Goal: Task Accomplishment & Management: Use online tool/utility

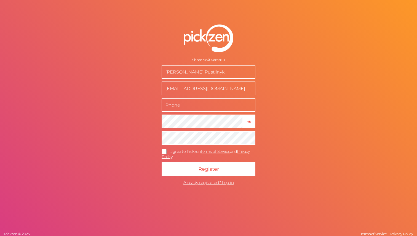
click at [184, 103] on input "text" at bounding box center [209, 105] width 94 height 14
click at [165, 151] on icon at bounding box center [164, 151] width 9 height 3
click at [0, 0] on input "I agree to Pickzen Terms of Service and Privacy Policy ." at bounding box center [0, 0] width 0 height 0
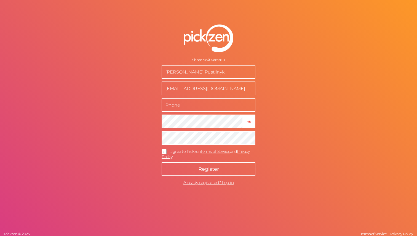
click at [183, 166] on button "Register" at bounding box center [209, 169] width 94 height 14
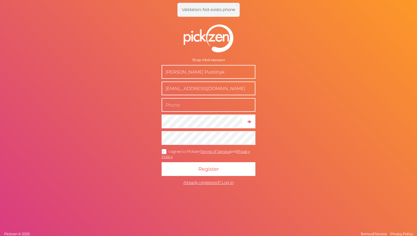
click at [189, 107] on input "text" at bounding box center [209, 105] width 94 height 14
type input "380935192307"
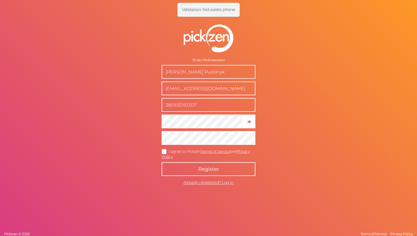
click at [197, 170] on button "Register" at bounding box center [209, 169] width 94 height 14
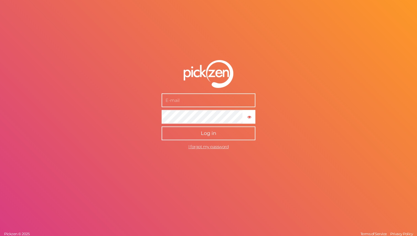
type input "[EMAIL_ADDRESS][DOMAIN_NAME]"
click at [198, 139] on button "Log in" at bounding box center [209, 134] width 94 height 14
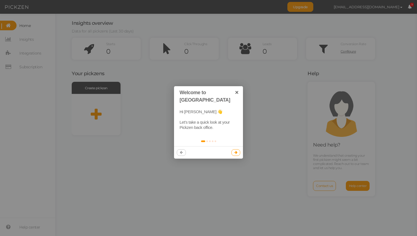
click at [237, 151] on icon at bounding box center [235, 153] width 3 height 4
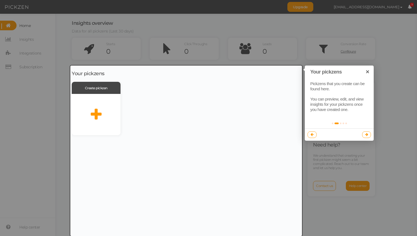
click at [367, 135] on icon at bounding box center [366, 135] width 3 height 4
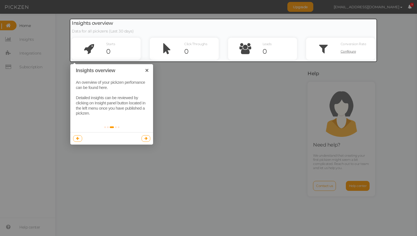
click at [146, 138] on icon at bounding box center [145, 139] width 3 height 4
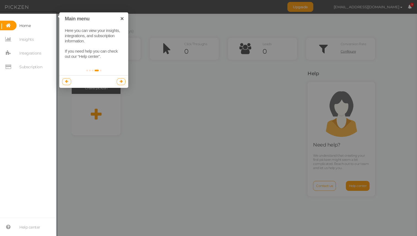
click at [121, 82] on icon at bounding box center [121, 82] width 3 height 4
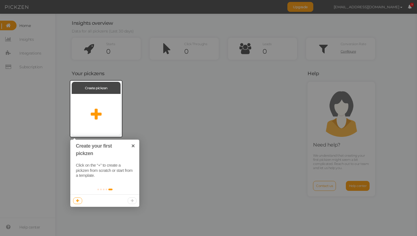
click at [131, 200] on div at bounding box center [104, 201] width 69 height 12
click at [98, 108] on div at bounding box center [96, 114] width 49 height 41
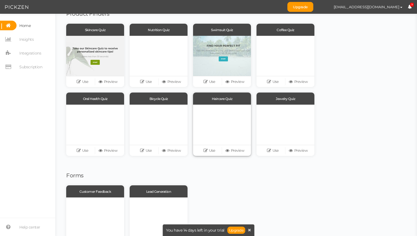
scroll to position [46, 0]
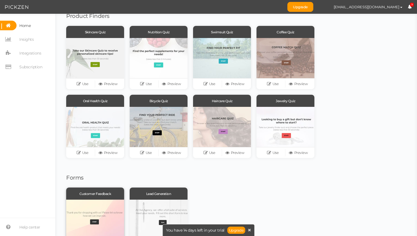
click at [98, 212] on div at bounding box center [95, 220] width 58 height 40
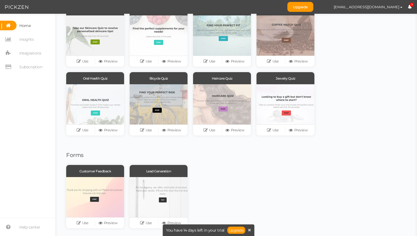
scroll to position [71, 0]
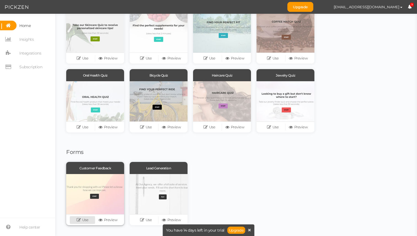
click at [80, 221] on icon at bounding box center [80, 220] width 6 height 4
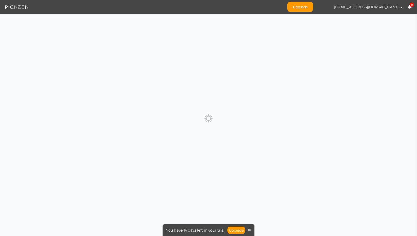
scroll to position [0, 0]
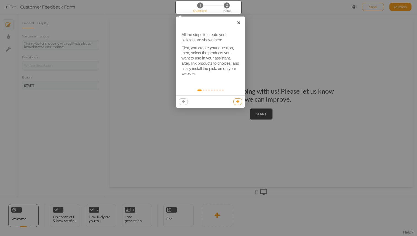
click at [236, 100] on link at bounding box center [237, 101] width 9 height 7
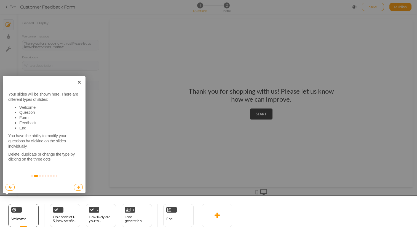
click at [76, 185] on link at bounding box center [78, 187] width 9 height 7
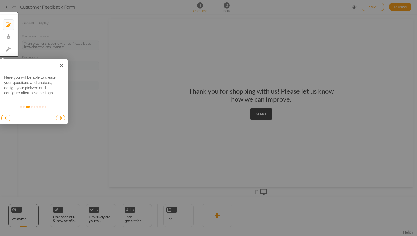
click at [61, 117] on icon at bounding box center [60, 118] width 3 height 4
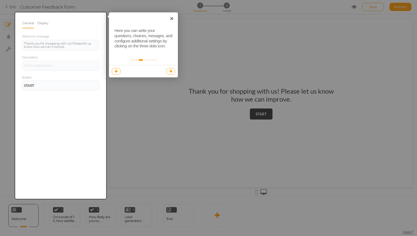
click at [172, 71] on icon at bounding box center [170, 71] width 3 height 4
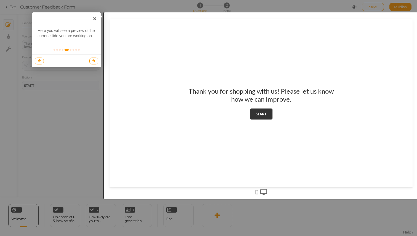
click at [95, 60] on icon at bounding box center [93, 61] width 3 height 4
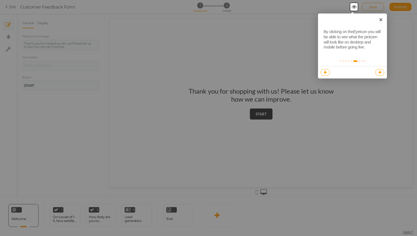
click at [379, 72] on icon at bounding box center [379, 73] width 3 height 4
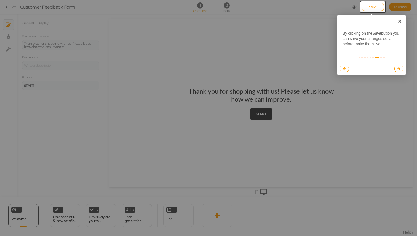
click at [396, 69] on link at bounding box center [398, 69] width 9 height 7
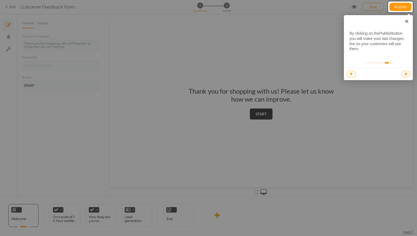
click at [406, 74] on icon at bounding box center [405, 74] width 3 height 4
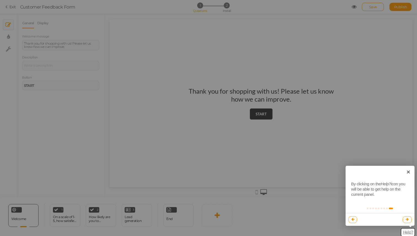
click at [408, 217] on link at bounding box center [407, 219] width 9 height 7
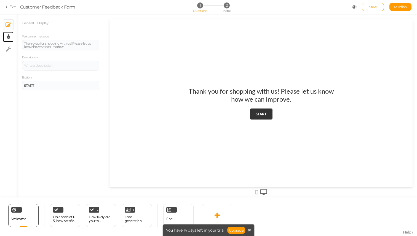
click at [9, 33] on link "× Display settings" at bounding box center [8, 37] width 10 height 10
select select "2"
select select "lato"
select select "fade"
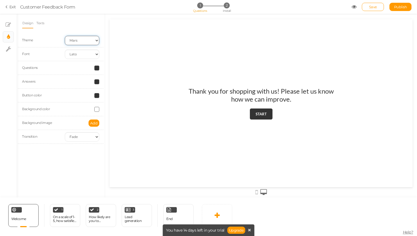
click at [86, 38] on select "Earth Mars" at bounding box center [82, 40] width 34 height 9
click at [65, 36] on select "Earth Mars" at bounding box center [82, 40] width 34 height 9
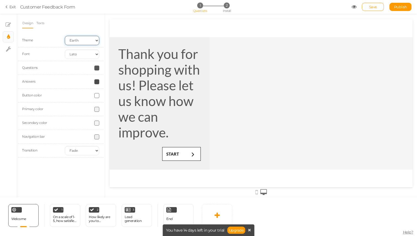
click at [85, 40] on select "Earth Mars" at bounding box center [82, 40] width 34 height 9
select select "2"
click at [65, 36] on select "Earth Mars" at bounding box center [82, 40] width 34 height 9
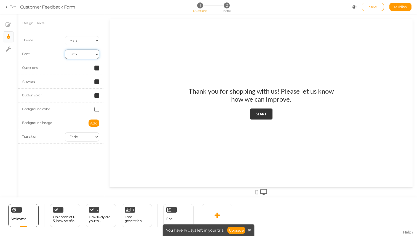
click at [85, 53] on select "Custom Default Lato Lora Montserrat Open Sans Oswald PT Sans Raleway Roboto Sou…" at bounding box center [82, 54] width 34 height 9
select select "[PERSON_NAME]"
click at [65, 50] on select "Custom Default Lato Lora Montserrat Open Sans Oswald PT Sans Raleway Roboto Sou…" at bounding box center [82, 54] width 34 height 9
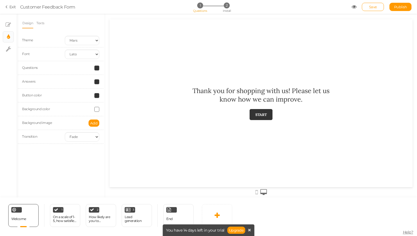
click at [97, 68] on span at bounding box center [96, 68] width 5 height 5
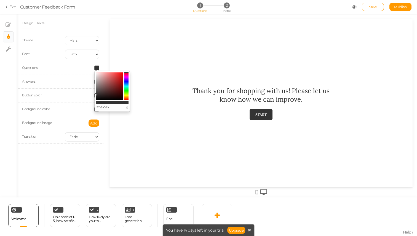
click at [118, 76] on colorpicker-saturation at bounding box center [110, 87] width 28 height 28
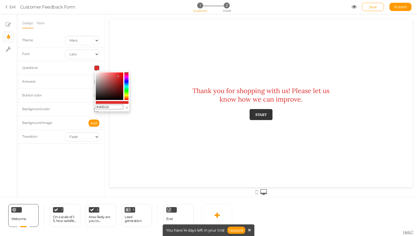
click at [98, 99] on colorpicker-saturation at bounding box center [110, 87] width 28 height 28
type input "#090808"
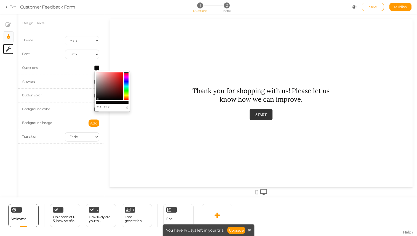
click at [11, 47] on link "× Settings" at bounding box center [8, 49] width 10 height 10
select select "en"
select select "form"
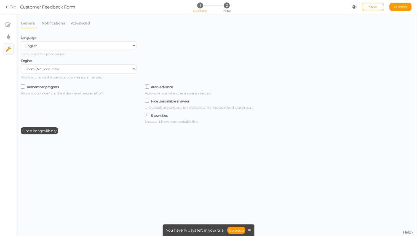
click at [46, 40] on div "Language Spanish English Portuguese Language of target audience." at bounding box center [79, 45] width 116 height 23
click at [45, 43] on select "Spanish English Portuguese" at bounding box center [79, 45] width 116 height 9
click at [21, 41] on select "Spanish English Portuguese" at bounding box center [79, 45] width 116 height 9
click at [50, 23] on link "Notifications" at bounding box center [53, 23] width 24 height 10
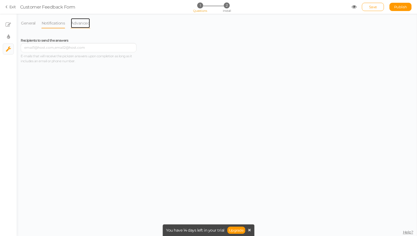
click at [79, 23] on link "Advanced" at bounding box center [81, 23] width 20 height 10
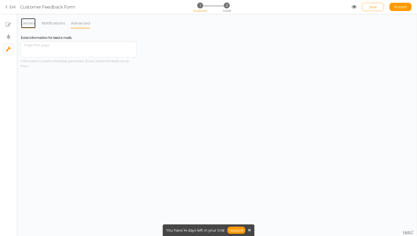
click at [27, 22] on link "General" at bounding box center [28, 23] width 15 height 10
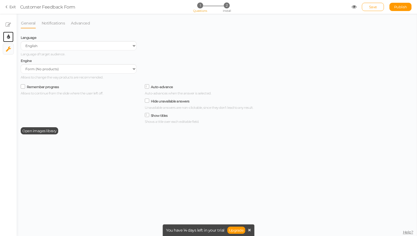
click at [6, 36] on link "× Display settings" at bounding box center [8, 37] width 10 height 10
select select "2"
select select "[PERSON_NAME]"
select select "fade"
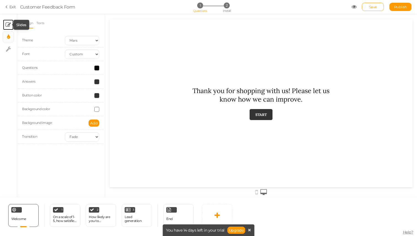
click at [7, 27] on icon at bounding box center [9, 25] width 6 height 6
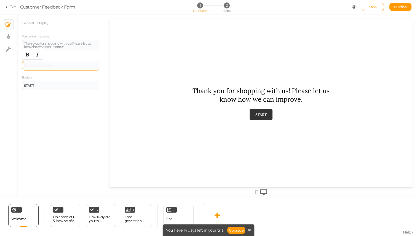
click at [37, 63] on div at bounding box center [60, 66] width 77 height 10
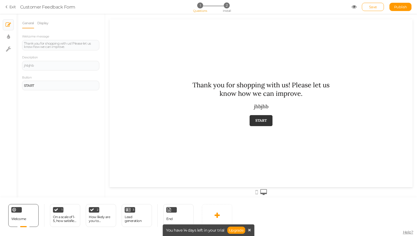
click at [46, 76] on div "Button START" at bounding box center [60, 83] width 77 height 16
click at [42, 22] on link "Display" at bounding box center [43, 23] width 12 height 10
click at [96, 43] on button "Set" at bounding box center [94, 40] width 9 height 7
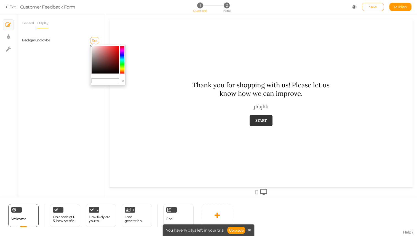
click at [117, 48] on colorpicker-saturation at bounding box center [106, 60] width 28 height 28
type input "#f01010"
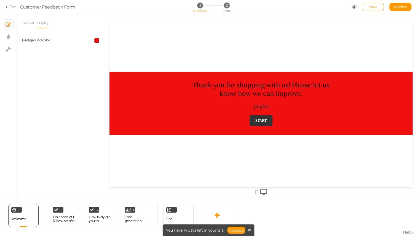
click at [95, 39] on span at bounding box center [96, 40] width 5 height 5
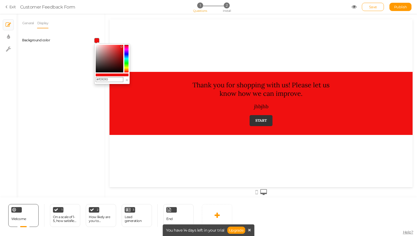
click at [97, 44] on div "#f01010 ×" at bounding box center [112, 64] width 36 height 41
type input "#fffafa"
click at [96, 45] on colorpicker-saturation at bounding box center [110, 59] width 28 height 28
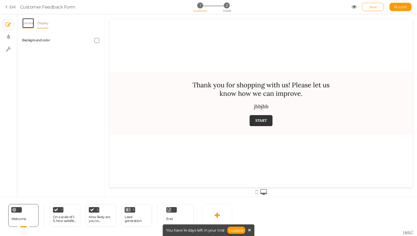
click at [23, 26] on link "General" at bounding box center [28, 23] width 12 height 10
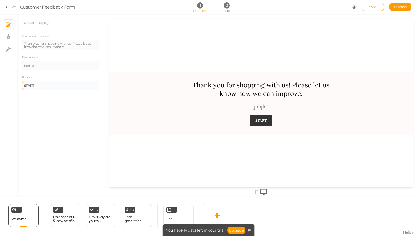
click at [41, 87] on div "START" at bounding box center [60, 85] width 73 height 3
click at [65, 219] on div "On a scale of 1-5, how satisfied are you with your overall shopping experience?" at bounding box center [65, 219] width 24 height 8
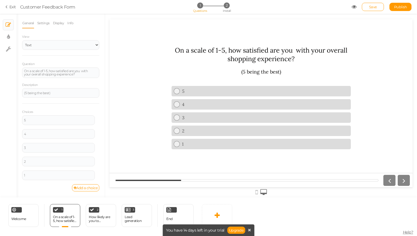
click at [400, 180] on div at bounding box center [395, 180] width 29 height 11
click at [257, 192] on icon at bounding box center [256, 192] width 2 height 6
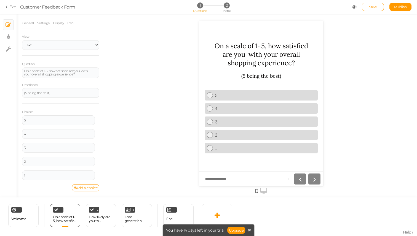
click at [263, 191] on icon at bounding box center [263, 191] width 7 height 6
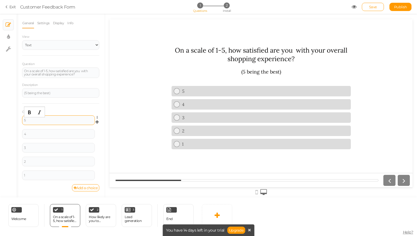
click at [43, 121] on div "5" at bounding box center [58, 120] width 69 height 3
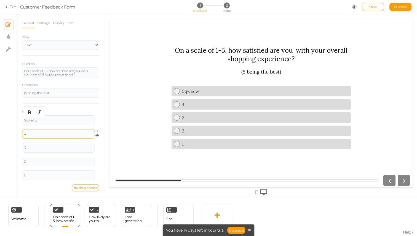
click at [36, 136] on div "4" at bounding box center [58, 134] width 73 height 10
click at [33, 135] on div "4" at bounding box center [58, 134] width 69 height 3
click at [35, 145] on div "3" at bounding box center [58, 148] width 73 height 10
click at [34, 148] on div "3" at bounding box center [58, 147] width 69 height 3
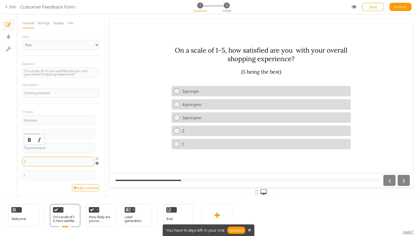
click at [38, 161] on div "2" at bounding box center [58, 161] width 69 height 3
click at [35, 172] on div "1" at bounding box center [58, 176] width 73 height 10
click at [34, 175] on div "1" at bounding box center [58, 175] width 69 height 3
click at [178, 114] on link "3qweqweqwe" at bounding box center [260, 117] width 179 height 10
click at [178, 107] on link "4qweqwe" at bounding box center [260, 104] width 179 height 10
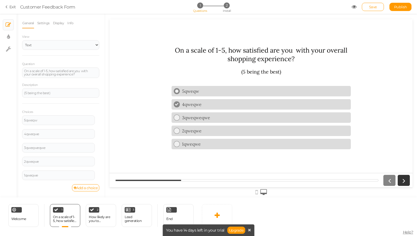
click at [175, 93] on div at bounding box center [177, 91] width 6 height 6
click at [40, 19] on link "Settings" at bounding box center [43, 23] width 13 height 10
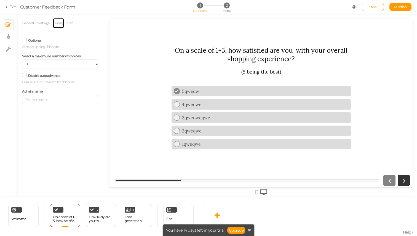
click at [59, 24] on link "Display" at bounding box center [59, 23] width 12 height 10
click at [72, 23] on link "Info" at bounding box center [70, 23] width 7 height 10
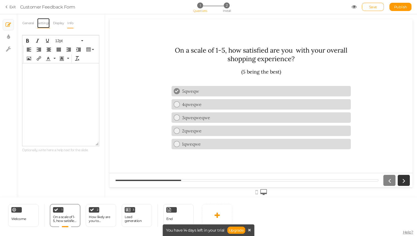
click at [46, 23] on link "Settings" at bounding box center [43, 23] width 13 height 10
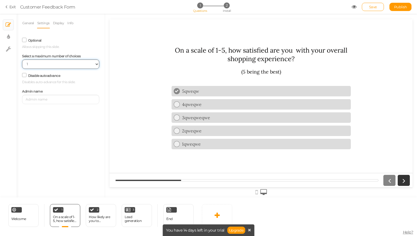
click at [41, 64] on select "No limit 1 2 3 4 5 6 7 8 9 10" at bounding box center [60, 64] width 77 height 9
click at [22, 60] on select "No limit 1 2 3 4 5 6 7 8 9 10" at bounding box center [60, 64] width 77 height 9
click at [181, 106] on div "4qweqwe" at bounding box center [264, 105] width 169 height 6
click at [179, 116] on link "3qweqweqwe" at bounding box center [260, 117] width 179 height 10
click at [93, 62] on select "No limit 1 2 3 4 5 6 7 8 9 10" at bounding box center [60, 64] width 77 height 9
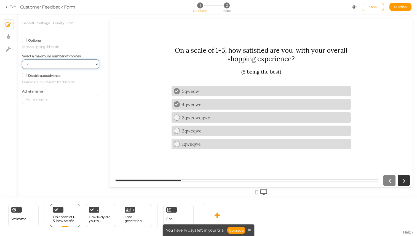
select select "5"
click at [22, 60] on select "No limit 1 2 3 4 5 6 7 8 9 10" at bounding box center [60, 64] width 77 height 9
click at [29, 40] on label "Optional" at bounding box center [34, 40] width 13 height 4
click at [0, 0] on input "Optional" at bounding box center [0, 0] width 0 height 0
click at [29, 40] on label "Optional" at bounding box center [34, 40] width 13 height 4
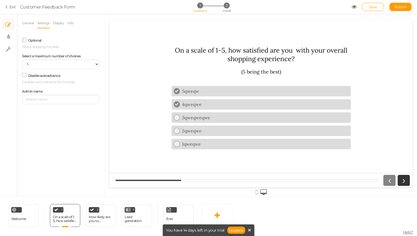
click at [0, 0] on input "Optional" at bounding box center [0, 0] width 0 height 0
click at [10, 36] on link "× Display settings" at bounding box center [8, 37] width 10 height 10
select select "2"
select select "[PERSON_NAME]"
select select "fade"
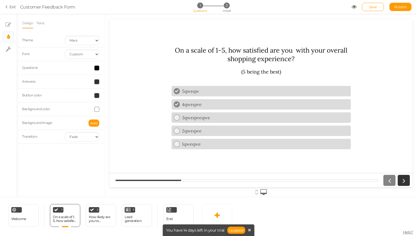
click at [102, 125] on div "Add" at bounding box center [82, 123] width 43 height 7
click at [97, 125] on span "Add" at bounding box center [93, 123] width 7 height 4
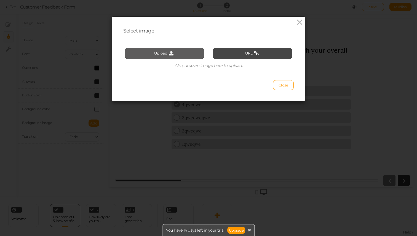
click at [179, 51] on button "Upload" at bounding box center [165, 53] width 80 height 11
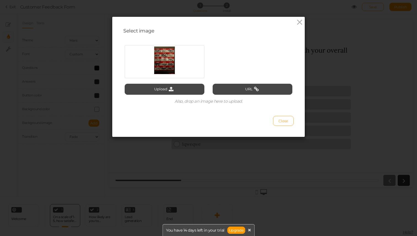
click at [283, 120] on span "Close" at bounding box center [283, 121] width 10 height 4
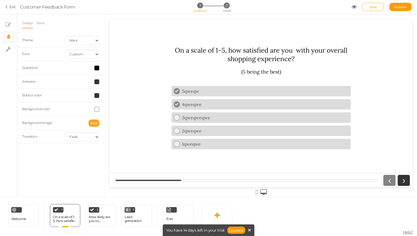
click at [94, 125] on span "Add" at bounding box center [93, 123] width 7 height 4
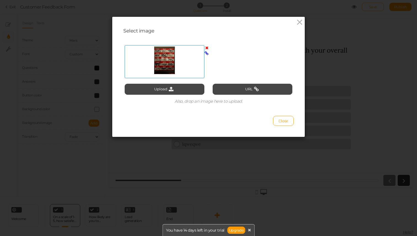
click at [168, 69] on div at bounding box center [164, 61] width 77 height 28
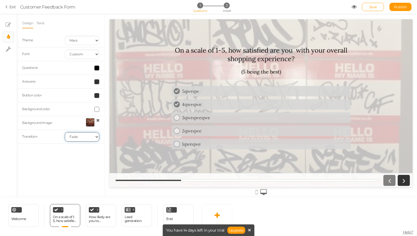
click at [84, 134] on select "None Fade Switch" at bounding box center [82, 136] width 34 height 9
click at [94, 222] on div "How likely are you to reccommend us to a friend or family member?" at bounding box center [101, 219] width 24 height 8
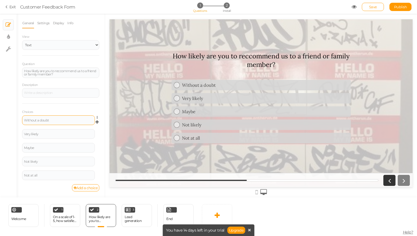
click at [53, 124] on div "Without a doubt" at bounding box center [58, 121] width 73 height 10
click at [355, 6] on icon at bounding box center [354, 6] width 5 height 5
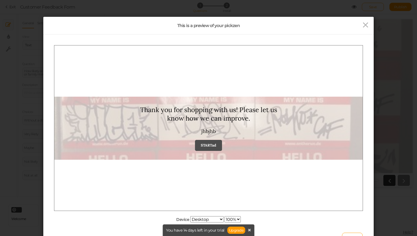
click at [214, 144] on strong "STARTad" at bounding box center [208, 145] width 15 height 5
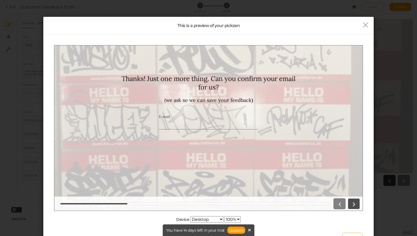
click at [355, 205] on icon at bounding box center [353, 203] width 7 height 7
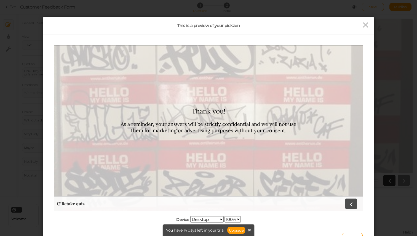
click at [355, 204] on link at bounding box center [351, 203] width 12 height 11
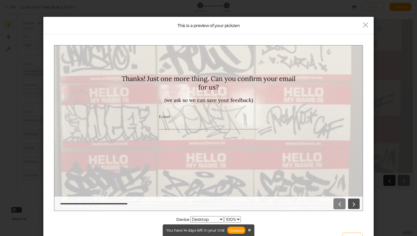
click at [350, 201] on link at bounding box center [354, 203] width 12 height 11
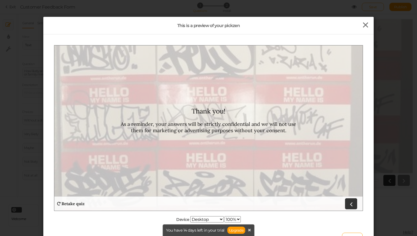
click at [364, 25] on icon at bounding box center [365, 25] width 8 height 8
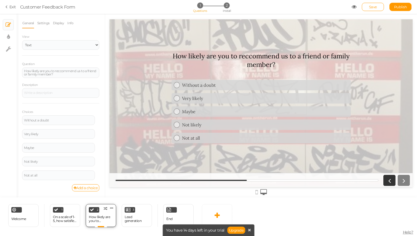
click at [101, 219] on div "How likely are you to reccommend us to a friend or family member?" at bounding box center [101, 219] width 24 height 8
click at [76, 220] on div "On a scale of 1-5, how satisfied are you with your overall shopping experience?" at bounding box center [65, 219] width 24 height 8
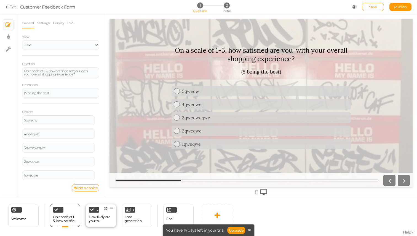
click at [99, 218] on div "How likely are you to reccommend us to a friend or family member?" at bounding box center [101, 219] width 24 height 8
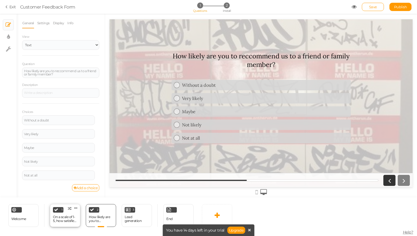
click at [72, 216] on div "On a scale of 1-5, how satisfied are you with your overall shopping experience?" at bounding box center [65, 219] width 24 height 8
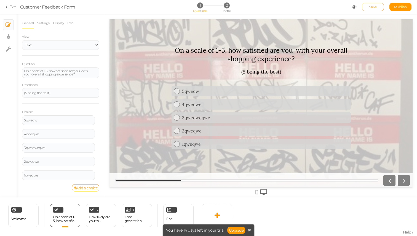
click at [373, 6] on span "Save" at bounding box center [373, 7] width 8 height 4
click at [353, 7] on icon at bounding box center [354, 6] width 5 height 5
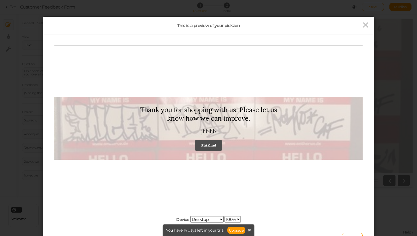
click at [206, 142] on link "STARTad" at bounding box center [208, 145] width 27 height 11
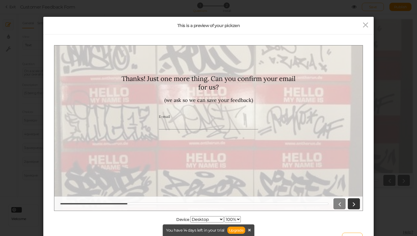
click at [197, 123] on input "E-mail" at bounding box center [208, 124] width 99 height 10
click at [353, 202] on icon at bounding box center [353, 203] width 7 height 7
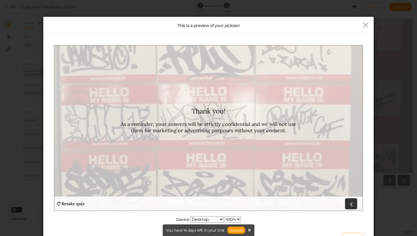
click at [353, 202] on icon at bounding box center [350, 203] width 7 height 7
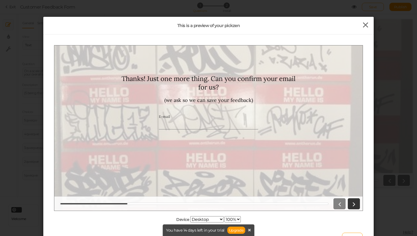
click at [365, 23] on icon at bounding box center [365, 25] width 8 height 8
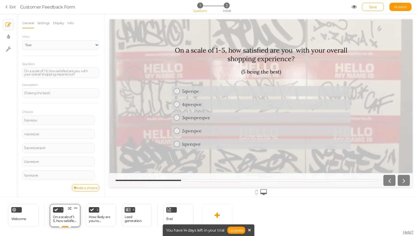
click at [63, 219] on div "On a scale of 1-5, how satisfied are you with your overall shopping experience?" at bounding box center [65, 219] width 24 height 8
click at [226, 4] on span "2" at bounding box center [227, 5] width 6 height 6
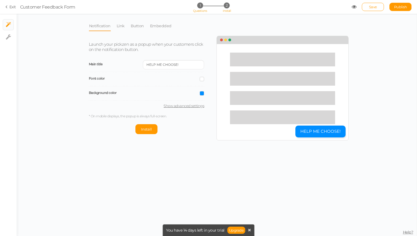
click at [200, 8] on span "1" at bounding box center [200, 5] width 6 height 6
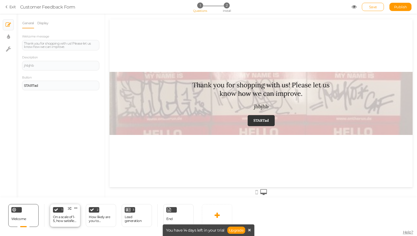
click at [61, 223] on div "On a scale of 1-5, how satisfied are you with your overall shopping experience?" at bounding box center [65, 220] width 24 height 10
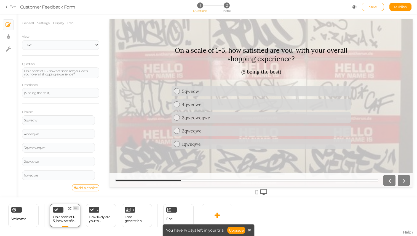
click at [77, 208] on icon at bounding box center [75, 208] width 3 height 4
click at [97, 219] on div "How likely are you to reccommend us to a friend or family member?" at bounding box center [101, 219] width 24 height 8
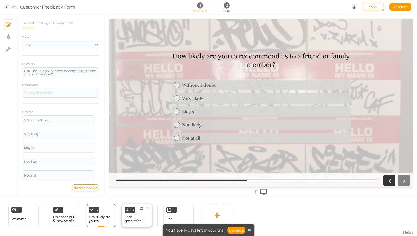
click at [138, 215] on div "Lead generation" at bounding box center [137, 219] width 24 height 8
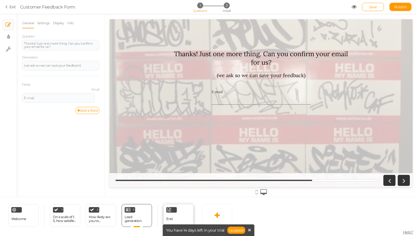
click at [182, 214] on div "End" at bounding box center [178, 215] width 30 height 23
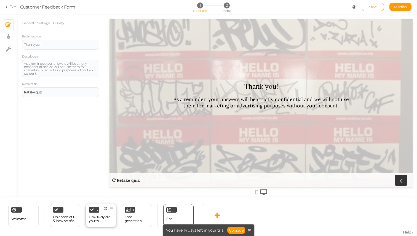
click at [109, 216] on div "How likely are you to reccommend us to a friend or family member?" at bounding box center [101, 219] width 24 height 8
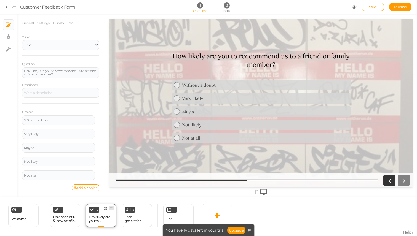
click at [110, 208] on icon at bounding box center [111, 208] width 3 height 4
click at [104, 217] on span "Delete" at bounding box center [101, 218] width 10 height 4
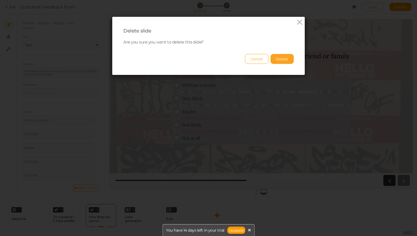
click at [284, 61] on button "Delete" at bounding box center [281, 59] width 23 height 10
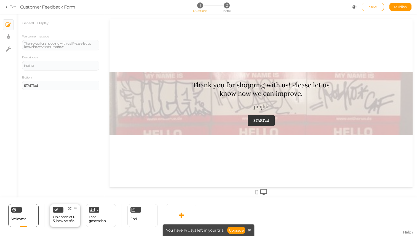
click at [66, 223] on div "On a scale of 1-5, how satisfied are you with your overall shopping experience?" at bounding box center [65, 219] width 24 height 8
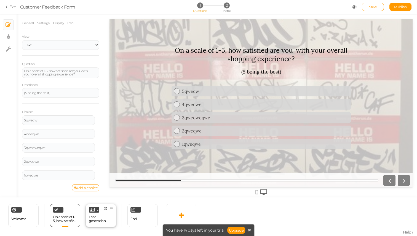
click at [101, 218] on div "Lead generation" at bounding box center [101, 219] width 24 height 8
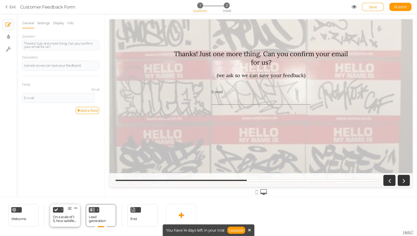
click at [68, 219] on div "On a scale of 1-5, how satisfied are you with your overall shopping experience?" at bounding box center [65, 219] width 24 height 8
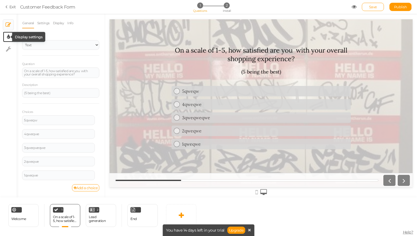
click at [7, 37] on icon at bounding box center [8, 37] width 3 height 6
select select "2"
select select "[PERSON_NAME]"
select select "fade"
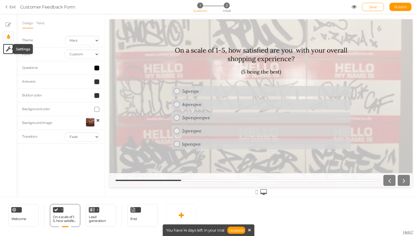
click at [7, 52] on tip-cont at bounding box center [8, 49] width 5 height 7
select select "en"
select select "form"
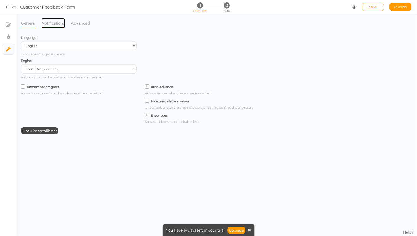
click at [51, 20] on link "Notifications" at bounding box center [53, 23] width 24 height 10
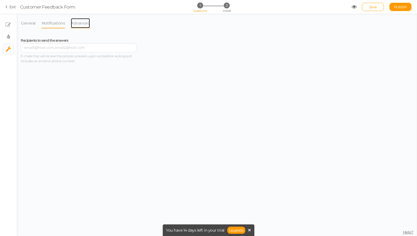
click at [81, 23] on link "Advanced" at bounding box center [81, 23] width 20 height 10
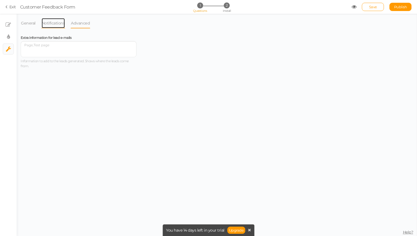
click at [53, 23] on link "Notifications" at bounding box center [53, 23] width 24 height 10
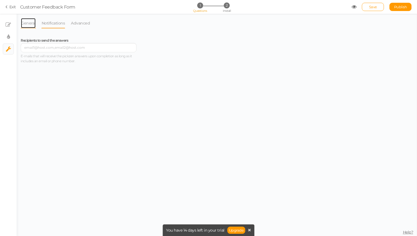
click at [22, 21] on link "General" at bounding box center [28, 23] width 15 height 10
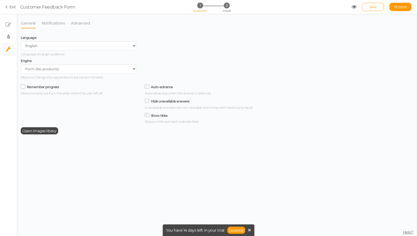
click at [2, 24] on ul "× Slides × Display settings × Settings" at bounding box center [8, 34] width 17 height 41
click at [10, 24] on icon at bounding box center [9, 25] width 6 height 6
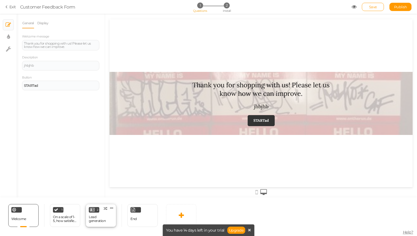
drag, startPoint x: 63, startPoint y: 218, endPoint x: 91, endPoint y: 219, distance: 28.4
click at [63, 218] on div "On a scale of 1-5, how satisfied are you with your overall shopping experience?" at bounding box center [65, 219] width 24 height 8
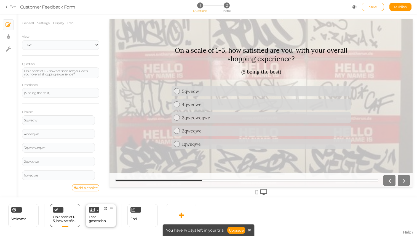
click at [97, 219] on div "Lead generation" at bounding box center [101, 219] width 24 height 8
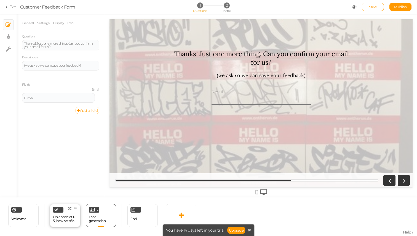
click at [61, 216] on div "On a scale of 1-5, how satisfied are you with your overall shopping experience?" at bounding box center [65, 219] width 24 height 8
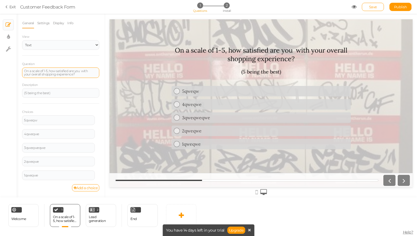
click at [50, 71] on div "On a scale of 1-5, how satisfied are you with your overall shopping experience?" at bounding box center [60, 72] width 73 height 7
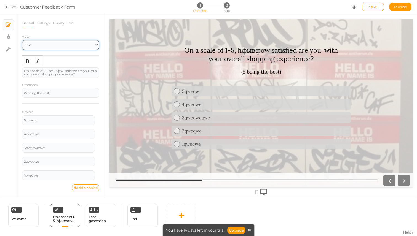
click at [63, 44] on select "Text Images Slider Dropdown" at bounding box center [60, 45] width 77 height 10
click at [22, 40] on select "Text Images Slider Dropdown" at bounding box center [60, 45] width 77 height 10
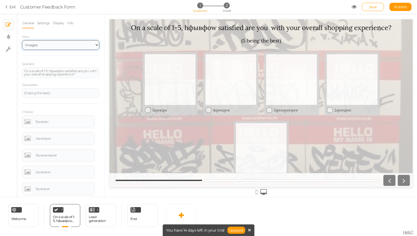
click at [53, 45] on select "Text Images Slider Dropdown" at bounding box center [60, 45] width 77 height 10
click at [22, 40] on select "Text Images Slider Dropdown" at bounding box center [60, 45] width 77 height 10
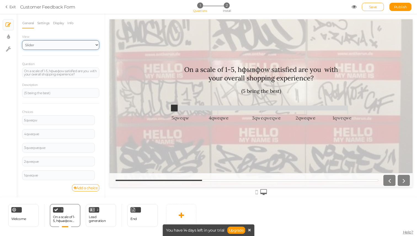
click at [61, 43] on select "Text Images Slider Dropdown" at bounding box center [60, 45] width 77 height 10
click at [22, 40] on select "Text Images Slider Dropdown" at bounding box center [60, 45] width 77 height 10
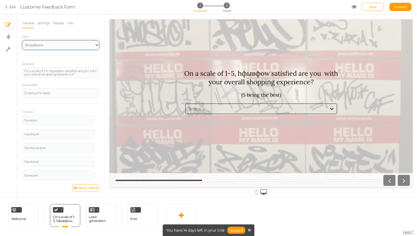
click at [50, 45] on select "Text Images Slider Dropdown" at bounding box center [60, 45] width 77 height 10
select select "1"
click at [22, 40] on select "Text Images Slider Dropdown" at bounding box center [60, 45] width 77 height 10
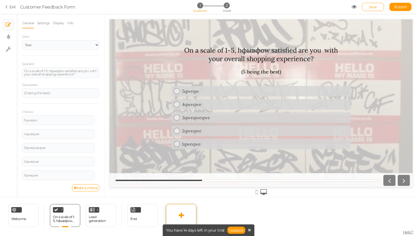
click at [177, 211] on link at bounding box center [181, 215] width 30 height 23
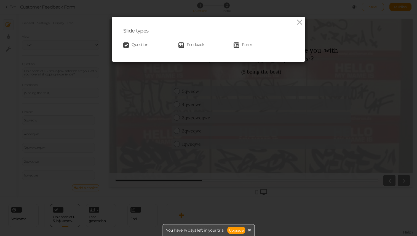
click at [135, 46] on span "Question" at bounding box center [140, 45] width 17 height 6
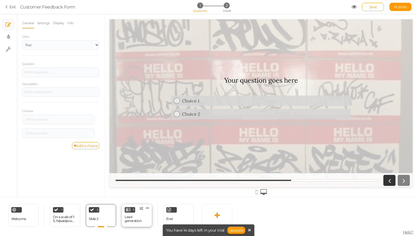
click at [135, 220] on div "Lead generation" at bounding box center [137, 219] width 24 height 8
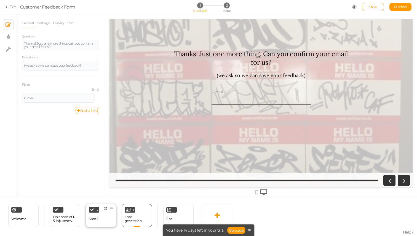
click at [94, 214] on div "2 Slide 2 × Define the conditions to show this slide. Clone Change type Delete" at bounding box center [101, 215] width 30 height 23
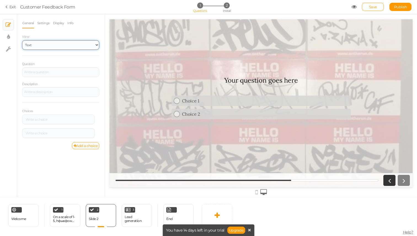
click at [51, 44] on select "Text Images Slider Dropdown" at bounding box center [60, 45] width 77 height 10
select select "2"
click at [22, 40] on select "Text Images Slider Dropdown" at bounding box center [60, 45] width 77 height 10
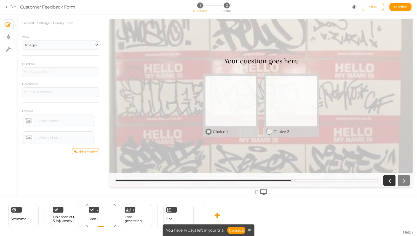
click at [234, 105] on div at bounding box center [230, 101] width 51 height 51
click at [58, 118] on div at bounding box center [58, 121] width 69 height 9
click at [30, 120] on link at bounding box center [28, 121] width 9 height 9
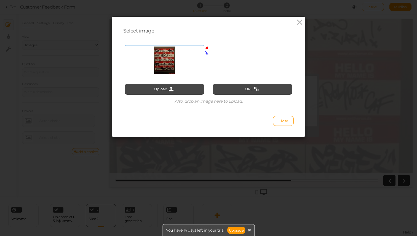
click at [180, 63] on div at bounding box center [164, 61] width 77 height 28
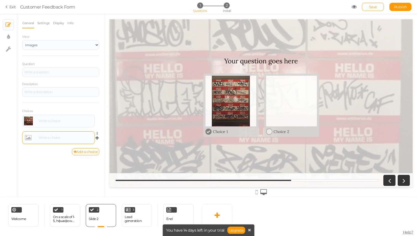
click at [42, 140] on div at bounding box center [58, 137] width 69 height 9
click at [49, 130] on span "Formats" at bounding box center [47, 130] width 14 height 4
click at [28, 136] on link at bounding box center [28, 137] width 9 height 9
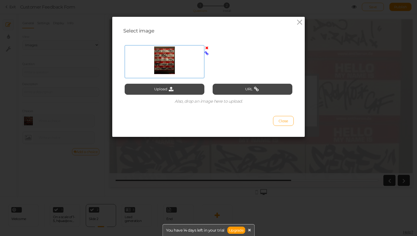
click at [169, 55] on div at bounding box center [164, 61] width 77 height 28
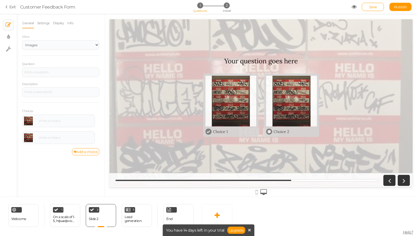
click at [272, 121] on div at bounding box center [291, 101] width 51 height 51
click at [134, 219] on div "Lead generation" at bounding box center [137, 219] width 24 height 8
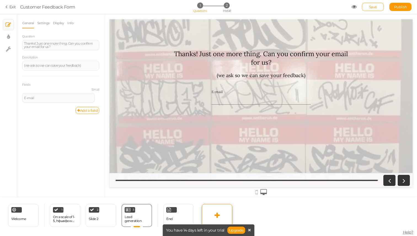
click at [218, 214] on icon at bounding box center [217, 215] width 5 height 7
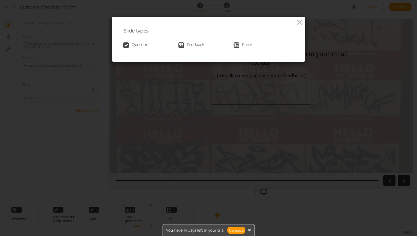
click at [141, 42] on span "Question" at bounding box center [140, 45] width 17 height 6
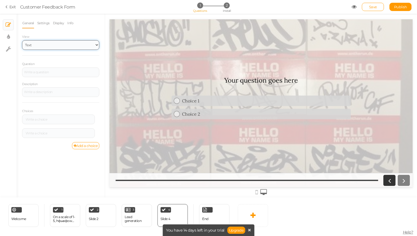
click at [36, 42] on select "Text Images Slider Dropdown" at bounding box center [60, 45] width 77 height 10
select select "1001"
click at [22, 40] on select "Text Images Slider Dropdown" at bounding box center [60, 45] width 77 height 10
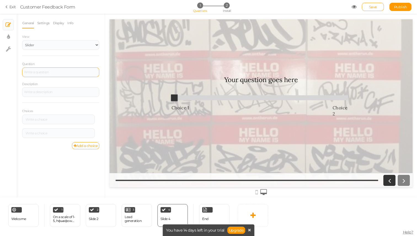
click at [48, 71] on div at bounding box center [60, 73] width 77 height 10
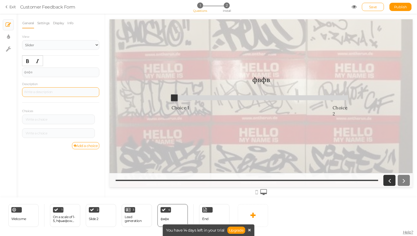
click at [48, 92] on div at bounding box center [60, 92] width 77 height 10
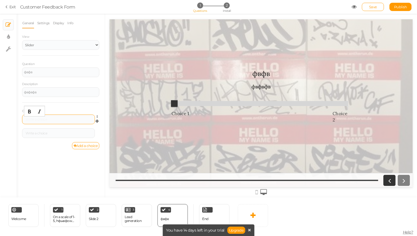
click at [42, 119] on div at bounding box center [58, 119] width 69 height 3
click at [59, 135] on div at bounding box center [58, 133] width 73 height 10
click at [53, 133] on div at bounding box center [58, 133] width 69 height 3
click at [87, 145] on link "Add a choice" at bounding box center [86, 145] width 28 height 7
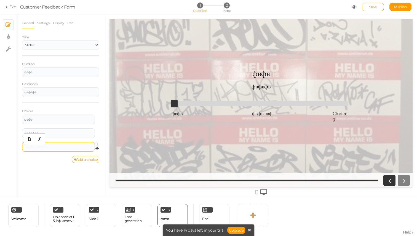
click at [39, 146] on div at bounding box center [58, 147] width 69 height 3
click at [90, 159] on link "Add a choice" at bounding box center [86, 159] width 28 height 7
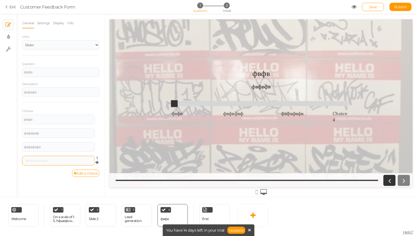
click at [52, 159] on div at bounding box center [58, 160] width 69 height 3
click at [256, 217] on link at bounding box center [253, 215] width 30 height 23
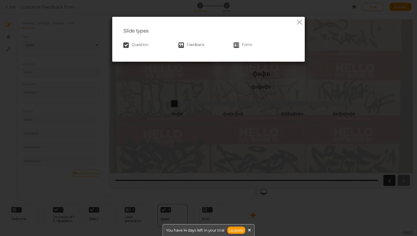
click at [138, 44] on span "Question" at bounding box center [140, 45] width 17 height 6
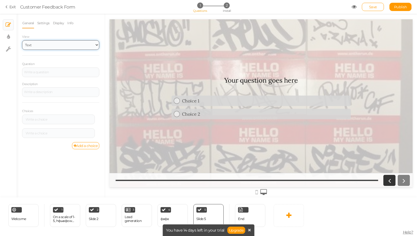
click at [38, 41] on select "Text Images Slider Dropdown" at bounding box center [60, 45] width 77 height 10
select select "1002"
click at [22, 40] on select "Text Images Slider Dropdown" at bounding box center [60, 45] width 77 height 10
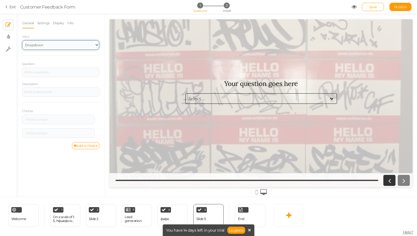
click at [87, 44] on select "Text Images Slider Dropdown" at bounding box center [60, 45] width 77 height 10
click at [34, 73] on div at bounding box center [60, 73] width 77 height 10
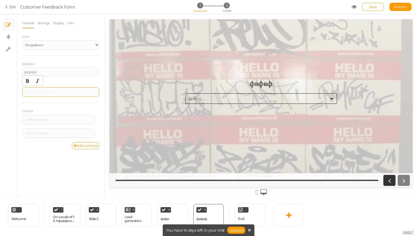
click at [46, 89] on div at bounding box center [60, 92] width 77 height 10
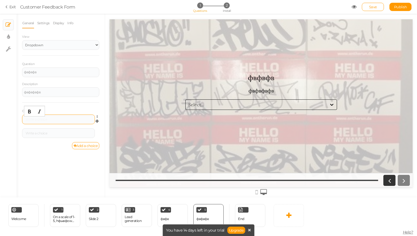
click at [52, 118] on div at bounding box center [58, 119] width 69 height 3
click at [53, 135] on div at bounding box center [58, 133] width 69 height 3
click at [334, 100] on div at bounding box center [332, 105] width 10 height 10
click at [354, 6] on icon at bounding box center [354, 6] width 5 height 5
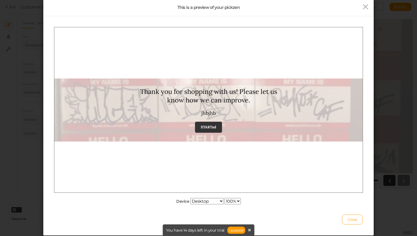
scroll to position [10, 0]
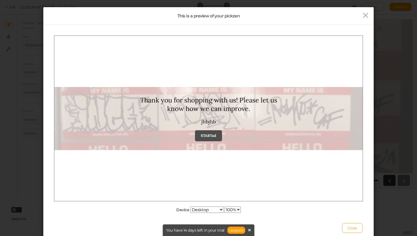
click at [212, 138] on link "STARTad" at bounding box center [208, 135] width 27 height 11
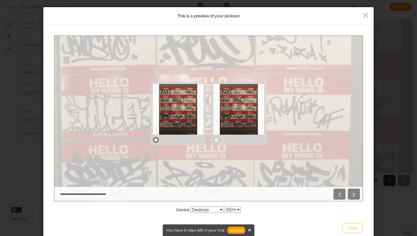
click at [176, 128] on div at bounding box center [178, 109] width 51 height 51
click at [238, 125] on div at bounding box center [238, 109] width 51 height 51
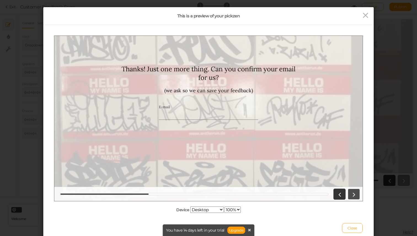
click at [352, 193] on icon at bounding box center [353, 194] width 7 height 7
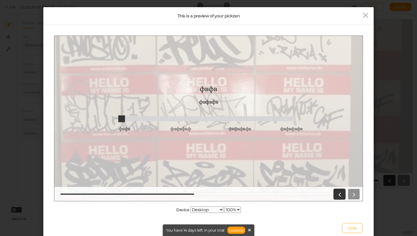
click at [352, 193] on div at bounding box center [345, 194] width 29 height 11
click at [341, 197] on icon at bounding box center [339, 194] width 7 height 7
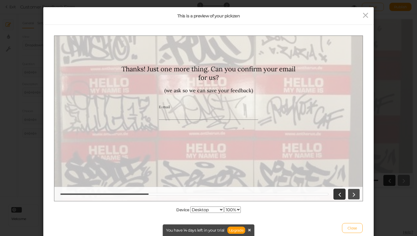
click at [352, 192] on icon at bounding box center [353, 194] width 7 height 7
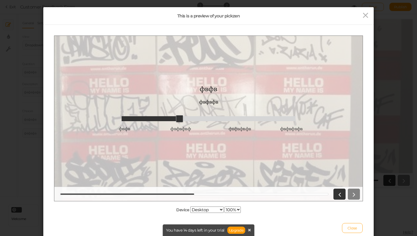
click at [177, 120] on span "фвфв фвфвфвф фвфвфвфв фвфвфвфв" at bounding box center [209, 118] width 174 height 8
type input "2"
click at [236, 116] on span at bounding box center [209, 118] width 174 height 5
click at [347, 190] on div at bounding box center [345, 194] width 29 height 11
click at [340, 193] on icon at bounding box center [339, 194] width 7 height 7
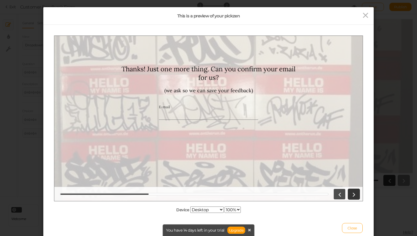
click at [340, 193] on icon at bounding box center [339, 194] width 7 height 7
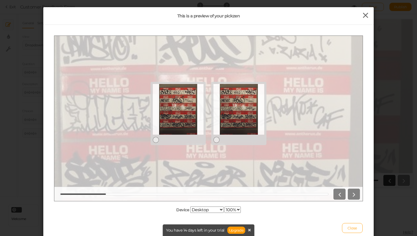
click at [365, 17] on icon at bounding box center [365, 15] width 8 height 8
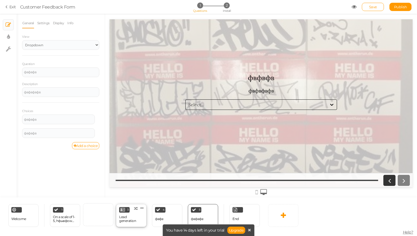
select select "2"
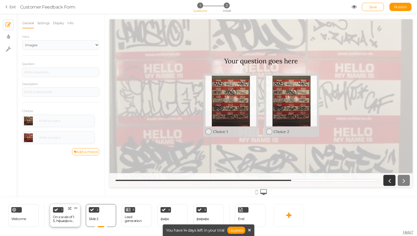
scroll to position [0, 0]
click at [69, 223] on div "On a scale of 1-5, hфывфow satisfied are you with your overall shopping experie…" at bounding box center [65, 220] width 24 height 10
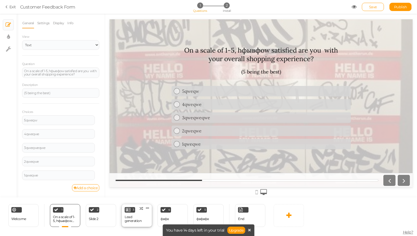
click at [141, 221] on div "Lead generation" at bounding box center [137, 219] width 24 height 8
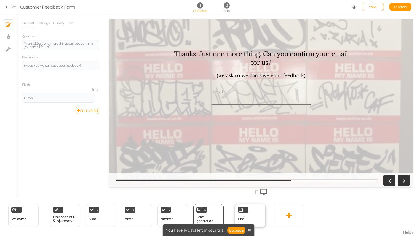
click at [242, 215] on div "End" at bounding box center [241, 220] width 6 height 10
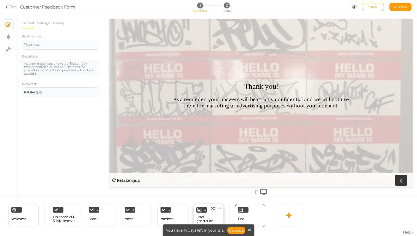
click at [212, 216] on div "Lead generation" at bounding box center [208, 219] width 24 height 8
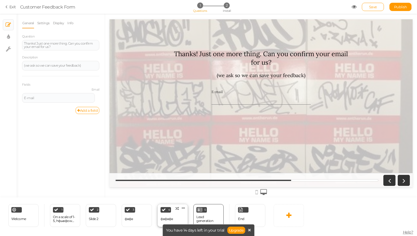
click at [178, 217] on div "4 фвфвфв × Define the conditions to show this slide. Clone Change type Delete" at bounding box center [172, 215] width 30 height 23
select select "1002"
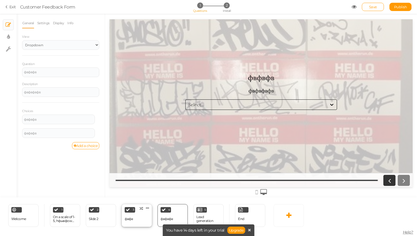
click at [143, 219] on div "3 фвфв × Define the conditions to show this slide. Clone Change type Delete" at bounding box center [137, 215] width 30 height 23
select select "1001"
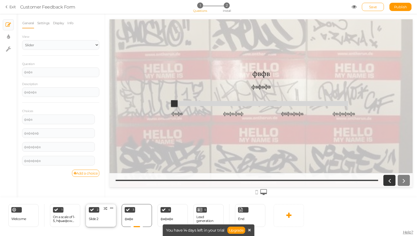
click at [88, 214] on div "2 Slide 2 × Define the conditions to show this slide. Clone Change type Delete" at bounding box center [101, 215] width 30 height 23
select select "2"
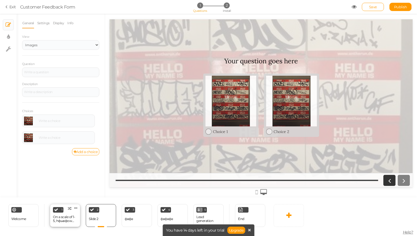
click at [69, 219] on div "On a scale of 1-5, hфывфow satisfied are you with your overall shopping experie…" at bounding box center [65, 219] width 24 height 8
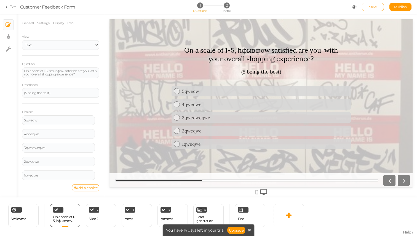
click at [374, 9] on span "Save" at bounding box center [373, 7] width 8 height 4
click at [353, 7] on icon at bounding box center [354, 6] width 5 height 5
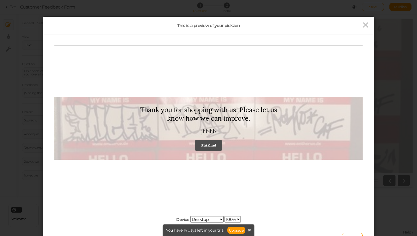
click at [213, 147] on link "STARTad" at bounding box center [208, 145] width 27 height 11
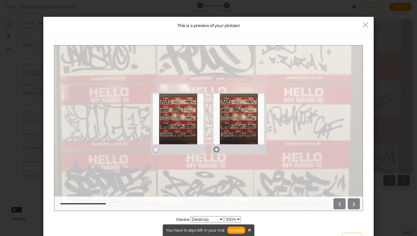
click at [224, 140] on div at bounding box center [238, 118] width 51 height 51
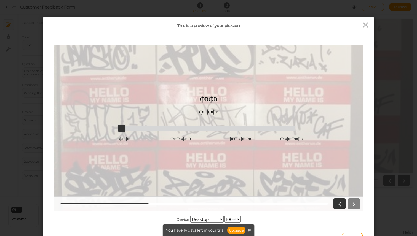
click at [234, 130] on span at bounding box center [209, 128] width 174 height 5
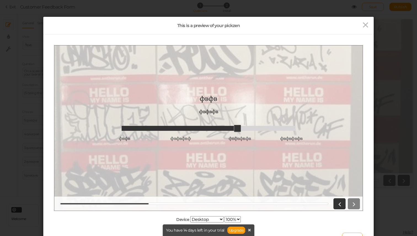
type input "3"
click at [277, 124] on span "фвфв фвфвфвф фвфвфвфв фвфвфвфв" at bounding box center [209, 128] width 174 height 8
click at [340, 202] on icon at bounding box center [339, 203] width 7 height 7
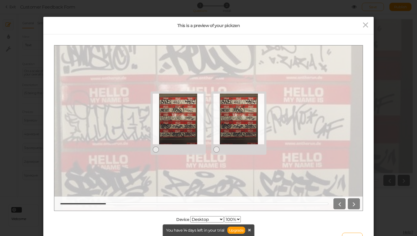
click at [353, 202] on div at bounding box center [345, 203] width 29 height 11
click at [350, 207] on div at bounding box center [345, 203] width 29 height 11
click at [114, 205] on div at bounding box center [208, 203] width 308 height 14
click at [225, 143] on div at bounding box center [238, 118] width 51 height 51
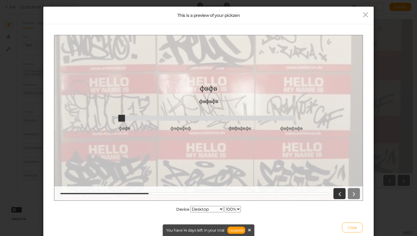
scroll to position [4, 0]
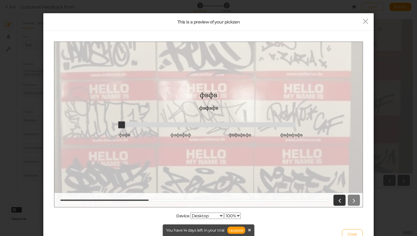
type input "3"
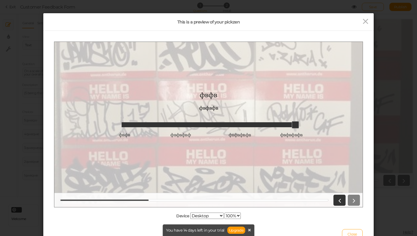
drag, startPoint x: 284, startPoint y: 124, endPoint x: 306, endPoint y: 123, distance: 22.1
click at [306, 123] on div "фвфв фвфвфв фвфв фвфвфвф фвфвфвфв фвфвфвфв" at bounding box center [208, 124] width 308 height 76
click at [366, 21] on icon at bounding box center [365, 21] width 8 height 8
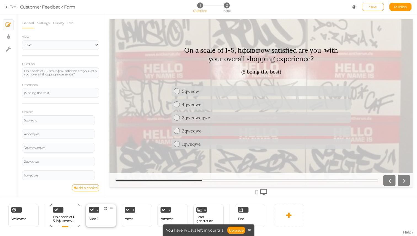
click at [93, 213] on div "2 Slide 2 × Define the conditions to show this slide. Clone Change type Delete" at bounding box center [101, 215] width 30 height 23
select select "2"
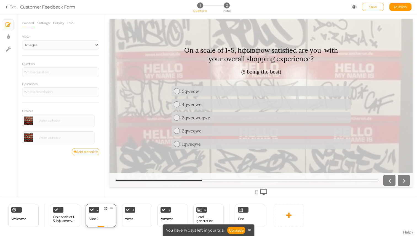
scroll to position [0, 0]
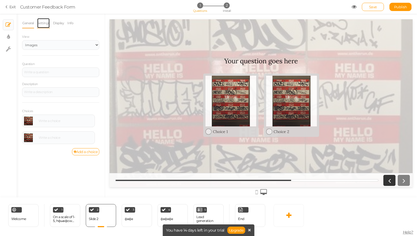
click at [44, 23] on link "Settings" at bounding box center [43, 23] width 13 height 10
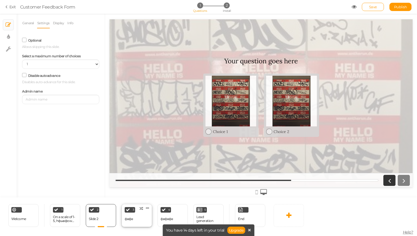
click at [132, 220] on div "фвфв" at bounding box center [129, 219] width 8 height 4
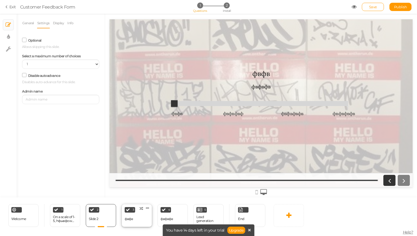
select select "1001"
select select "1"
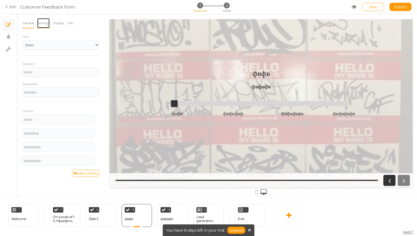
click at [43, 18] on link "Settings" at bounding box center [43, 23] width 13 height 10
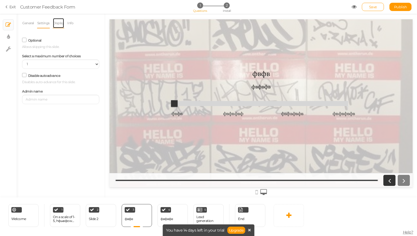
click at [60, 22] on link "Display" at bounding box center [59, 23] width 12 height 10
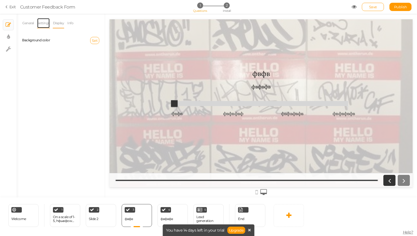
click at [38, 22] on link "Settings" at bounding box center [43, 23] width 13 height 10
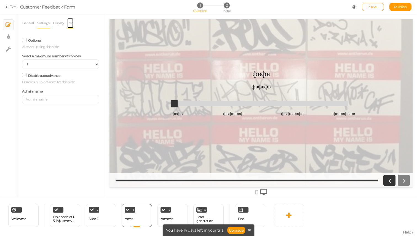
click at [72, 22] on link "Info" at bounding box center [70, 23] width 7 height 10
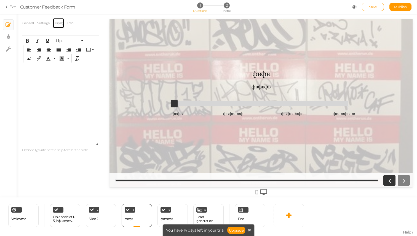
click at [59, 23] on link "Display" at bounding box center [59, 23] width 12 height 10
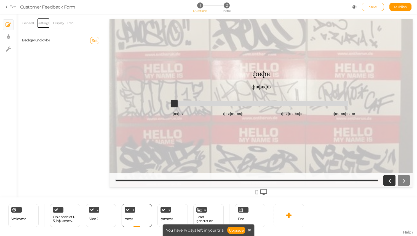
click at [43, 23] on link "Settings" at bounding box center [43, 23] width 13 height 10
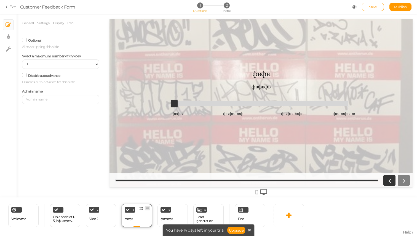
click at [149, 207] on link at bounding box center [148, 208] width 6 height 5
click at [146, 217] on link "Delete" at bounding box center [138, 219] width 31 height 6
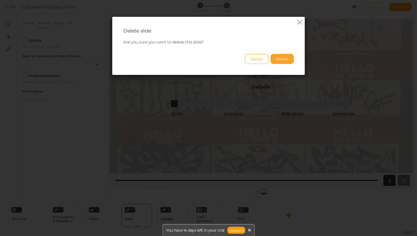
click at [285, 62] on button "Delete" at bounding box center [281, 59] width 23 height 10
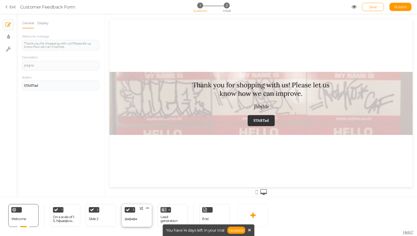
click at [130, 216] on div "фвфвфв" at bounding box center [131, 220] width 12 height 10
select select "1002"
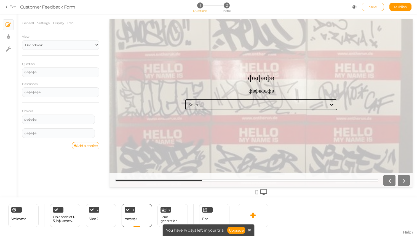
click at [368, 7] on link "Save" at bounding box center [373, 7] width 22 height 8
click at [354, 7] on icon at bounding box center [354, 6] width 5 height 5
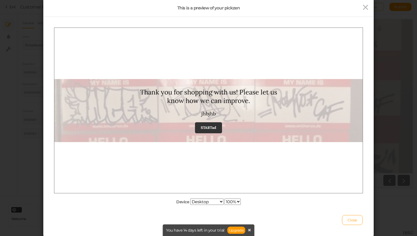
scroll to position [25, 0]
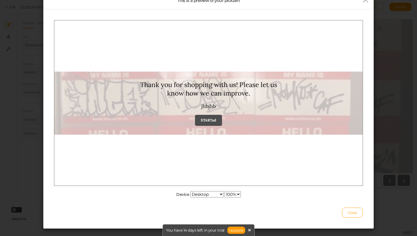
click at [214, 118] on strong "STARTad" at bounding box center [208, 120] width 15 height 5
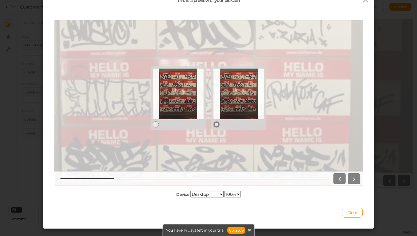
click at [238, 109] on div at bounding box center [238, 93] width 51 height 51
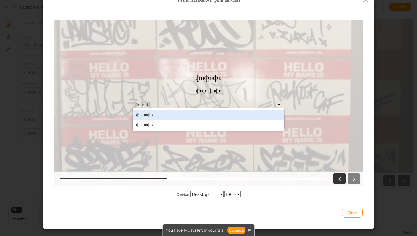
click at [274, 105] on div "Select..." at bounding box center [203, 104] width 141 height 7
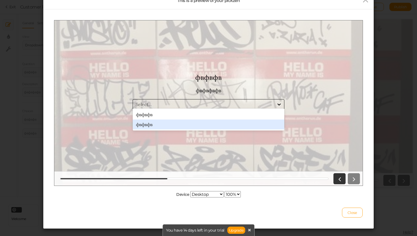
click at [195, 122] on div "фвфвфв" at bounding box center [209, 124] width 152 height 10
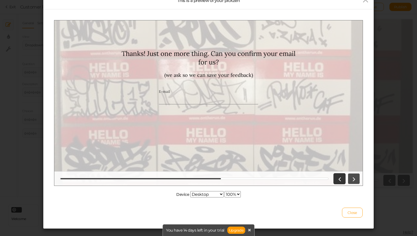
click at [356, 176] on icon at bounding box center [353, 178] width 7 height 7
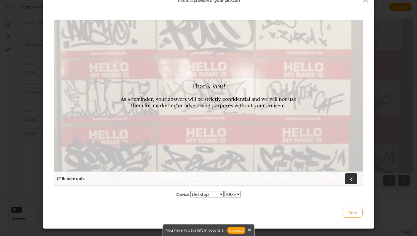
click at [352, 211] on span "Close" at bounding box center [352, 213] width 10 height 4
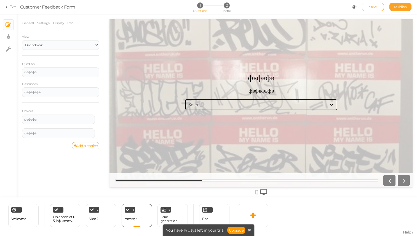
click at [403, 5] on span "Publish" at bounding box center [400, 7] width 13 height 4
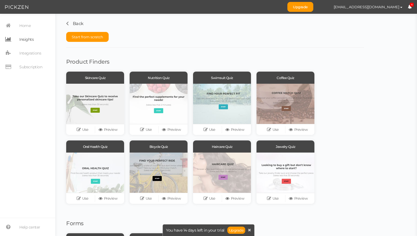
click at [25, 40] on span "Insights" at bounding box center [26, 39] width 14 height 9
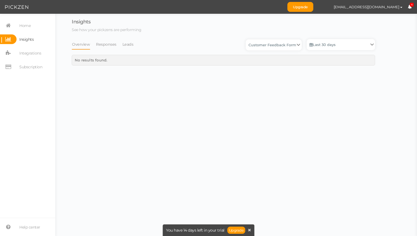
click at [34, 58] on nav "Home Insights Integrations Subscription" at bounding box center [27, 48] width 55 height 55
click at [29, 54] on span "Integrations" at bounding box center [30, 53] width 22 height 9
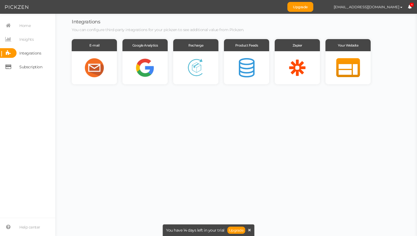
click at [29, 66] on span "Subscription" at bounding box center [30, 67] width 23 height 9
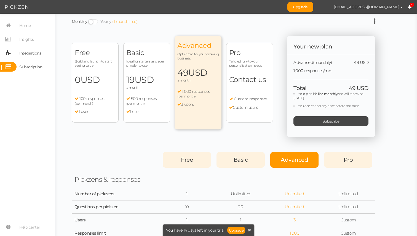
click at [30, 52] on span "Integrations" at bounding box center [30, 53] width 22 height 9
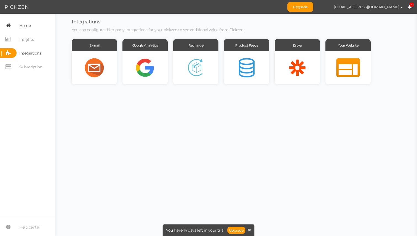
click at [24, 26] on span "Home" at bounding box center [24, 25] width 11 height 9
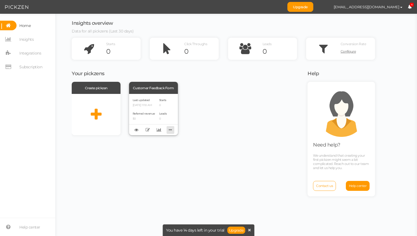
click at [171, 129] on icon at bounding box center [171, 130] width 8 height 9
click at [213, 137] on div "Create pickzen Customer Feedback Form Last updated [DATE] 11:10 AM Referred rev…" at bounding box center [186, 158] width 229 height 153
click at [157, 89] on div "Customer Feedback Form" at bounding box center [153, 88] width 49 height 12
click at [137, 131] on icon at bounding box center [136, 130] width 4 height 4
click at [152, 108] on div "Last updated [DATE] 11:10 AM Referred revenue $0" at bounding box center [144, 115] width 22 height 34
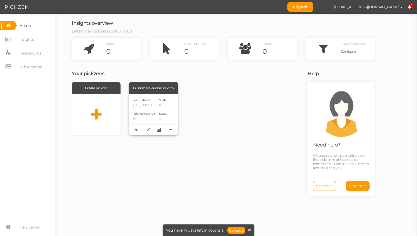
click at [152, 97] on div "Last updated [DATE] 11:10 AM Referred revenue $0 Starts 0 Leads 0" at bounding box center [153, 114] width 49 height 41
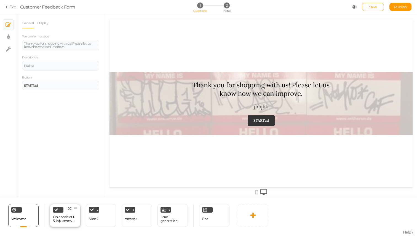
click at [70, 224] on div "1 On a scale of 1-5, hфывфow satisfied are you with your overall shopping exper…" at bounding box center [65, 215] width 30 height 23
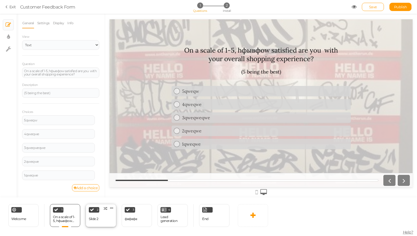
click at [98, 223] on div "Slide 2" at bounding box center [94, 220] width 10 height 10
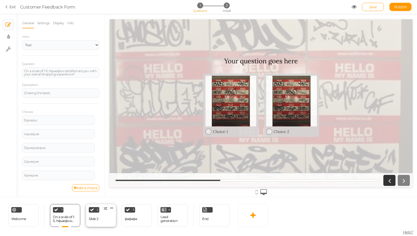
select select "2"
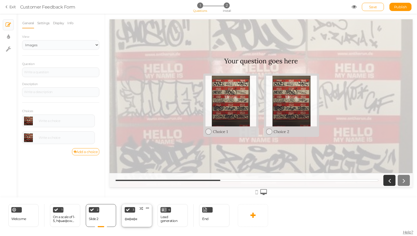
click at [133, 223] on div "фвфвфв" at bounding box center [131, 220] width 12 height 10
select select "1002"
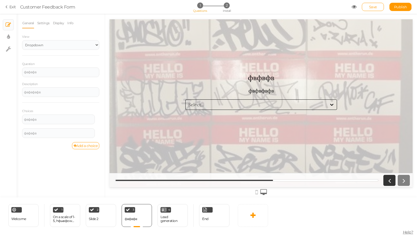
click at [331, 103] on icon at bounding box center [332, 105] width 6 height 6
click at [176, 222] on div "Lead generation" at bounding box center [172, 219] width 24 height 8
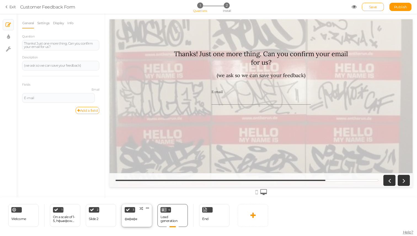
click at [131, 218] on div "фвфвфв" at bounding box center [131, 219] width 12 height 4
select select "1002"
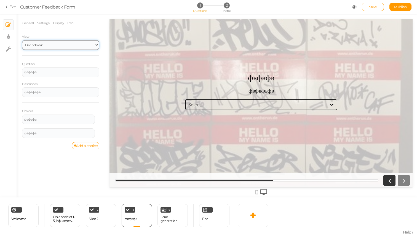
click at [78, 47] on select "Text Images Slider Dropdown" at bounding box center [60, 45] width 77 height 10
click at [178, 223] on div "Lead generation" at bounding box center [172, 219] width 24 height 8
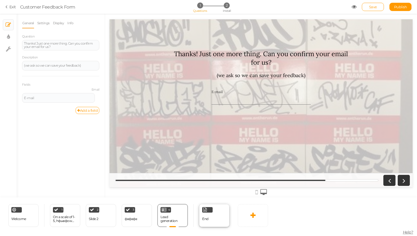
click at [216, 218] on div "End" at bounding box center [214, 215] width 30 height 23
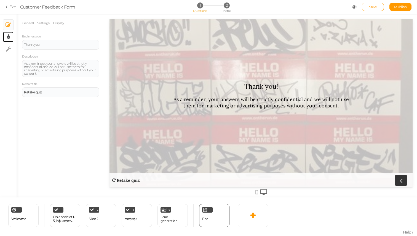
click at [10, 36] on icon at bounding box center [8, 37] width 3 height 6
select select "2"
select select "[PERSON_NAME]"
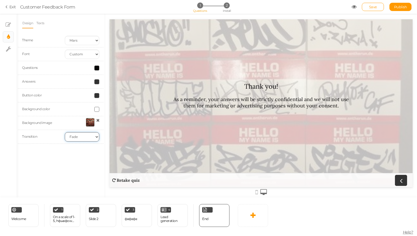
click at [92, 136] on select "None Fade Switch" at bounding box center [82, 136] width 34 height 9
click at [65, 132] on select "None Fade Switch" at bounding box center [82, 136] width 34 height 9
click at [81, 137] on select "None Fade Switch" at bounding box center [82, 136] width 34 height 9
select select "fade"
click at [65, 132] on select "None Fade Switch" at bounding box center [82, 136] width 34 height 9
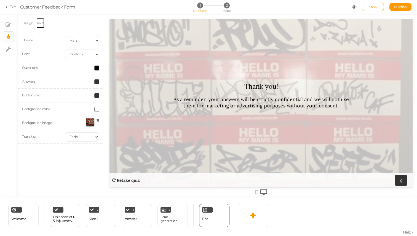
click at [40, 21] on link "Texts" at bounding box center [40, 23] width 9 height 10
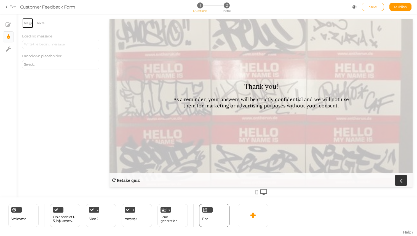
click at [27, 22] on link "Design" at bounding box center [27, 23] width 11 height 10
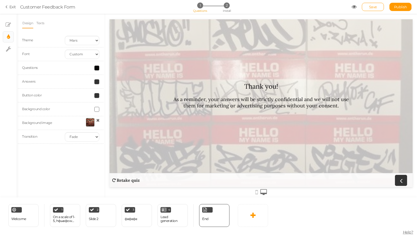
click at [99, 107] on span at bounding box center [96, 109] width 5 height 5
